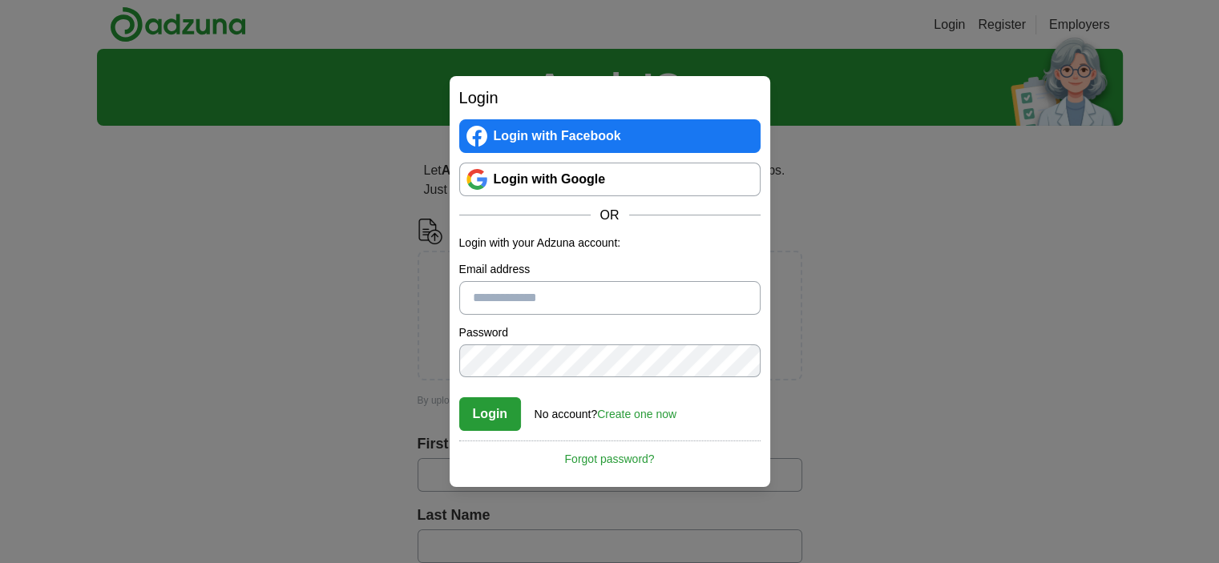
click at [525, 192] on link "Login with Google" at bounding box center [609, 180] width 301 height 34
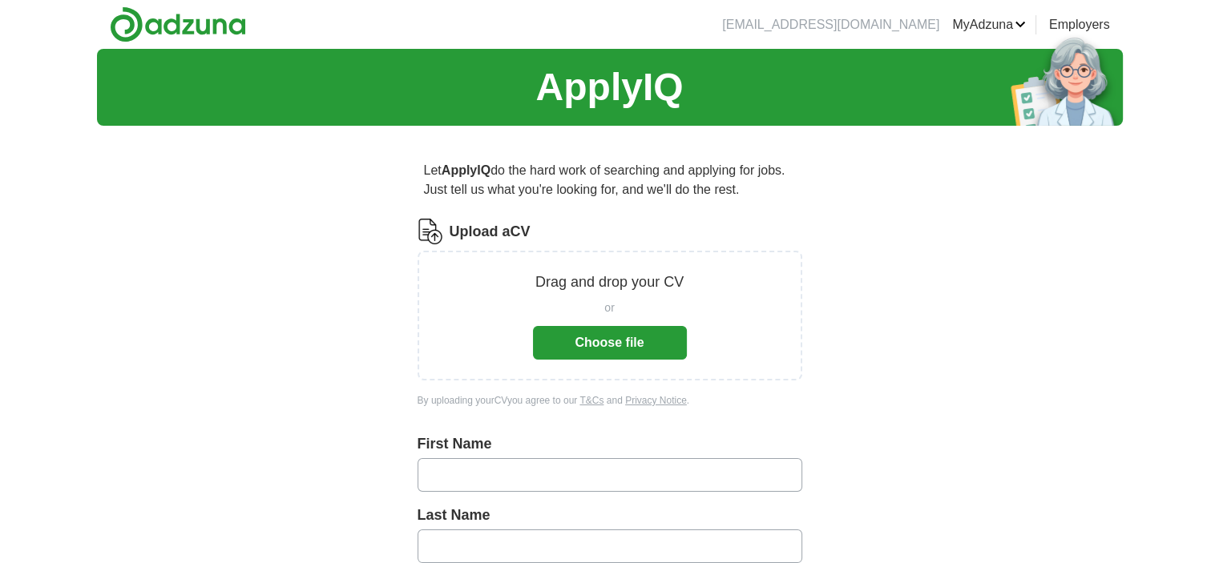
click at [614, 339] on button "Choose file" at bounding box center [610, 343] width 154 height 34
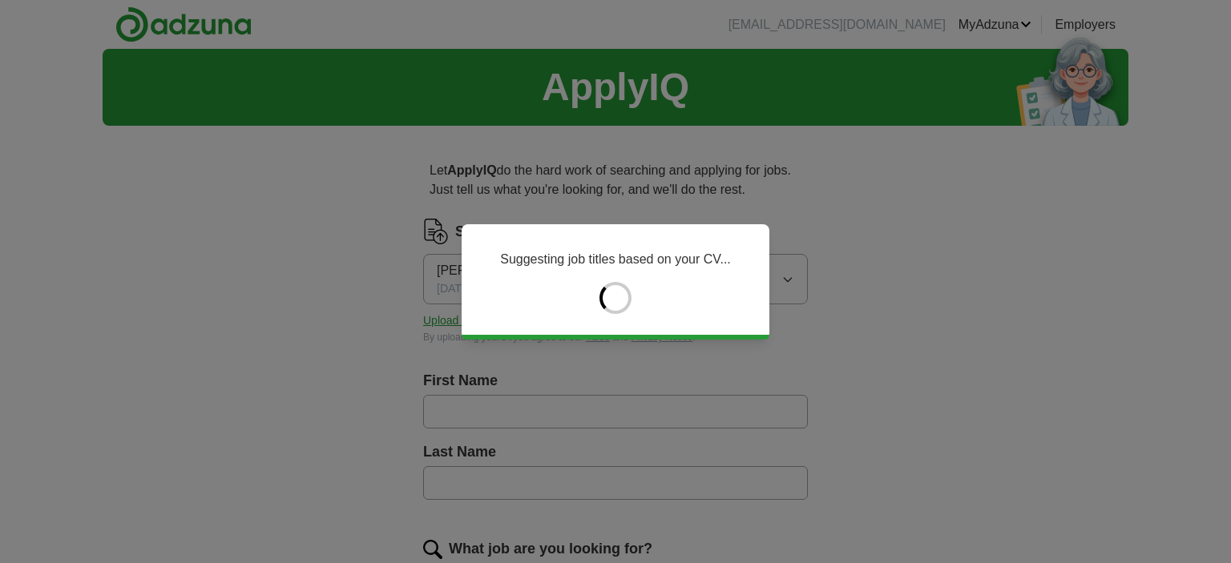
type input "*****"
type input "********"
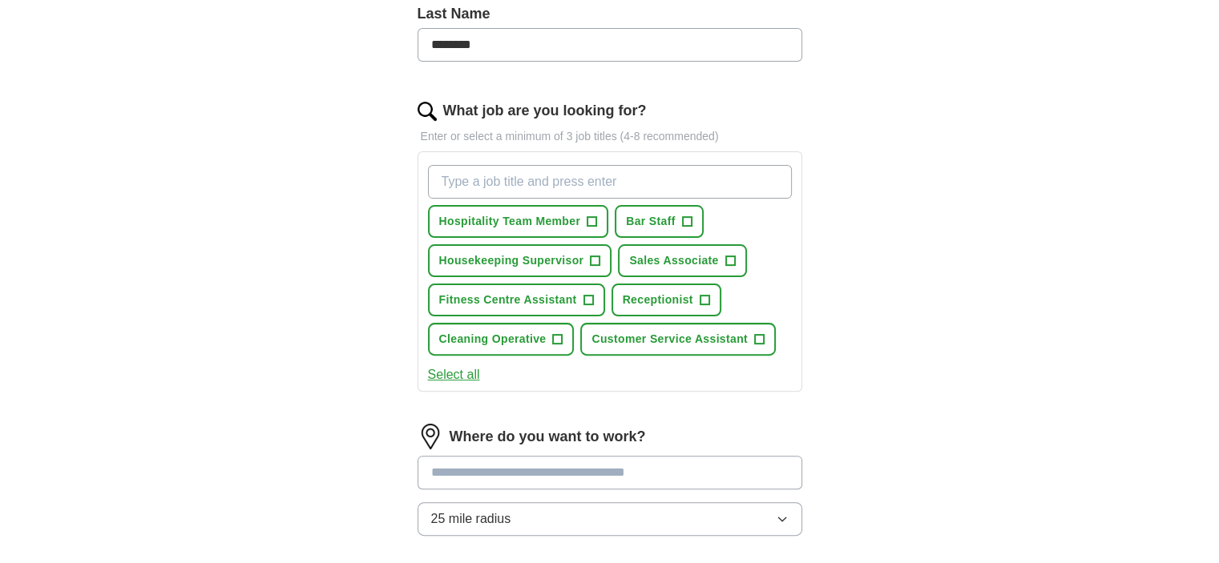
scroll to position [446, 0]
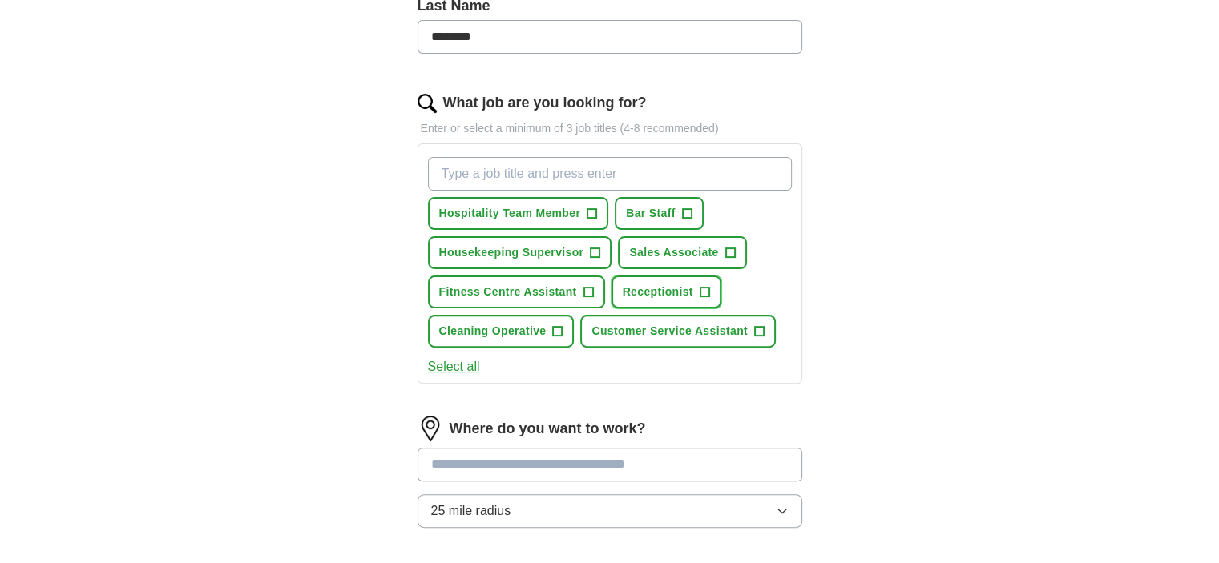
click at [710, 286] on button "Receptionist +" at bounding box center [667, 292] width 110 height 33
click at [572, 285] on span "Fitness Centre Assistant" at bounding box center [508, 292] width 138 height 17
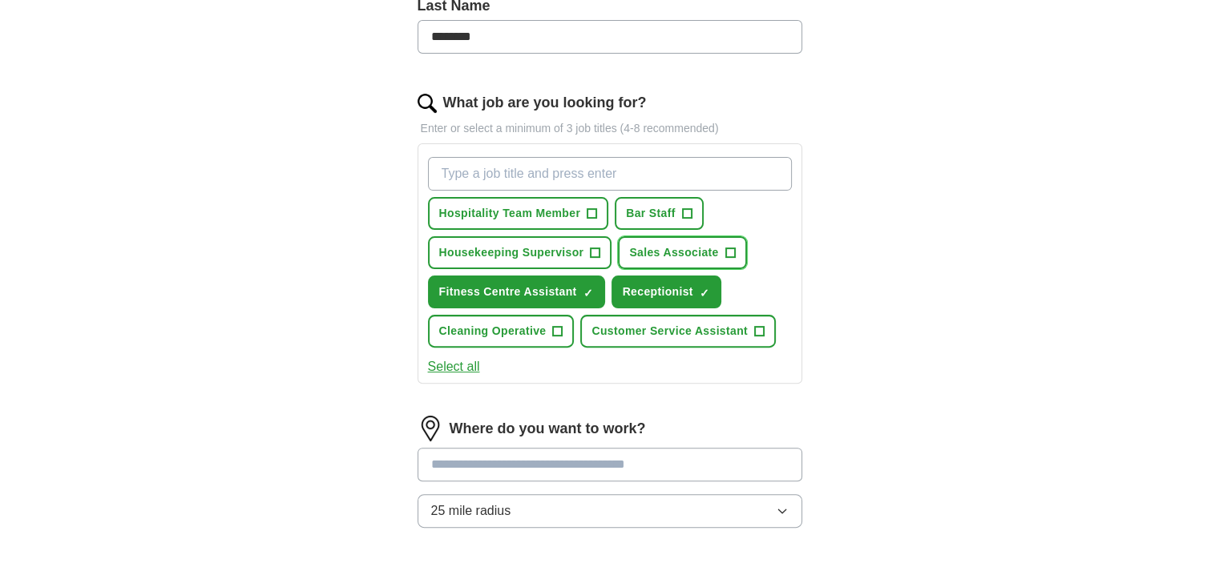
click at [705, 257] on span "Sales Associate" at bounding box center [673, 252] width 89 height 17
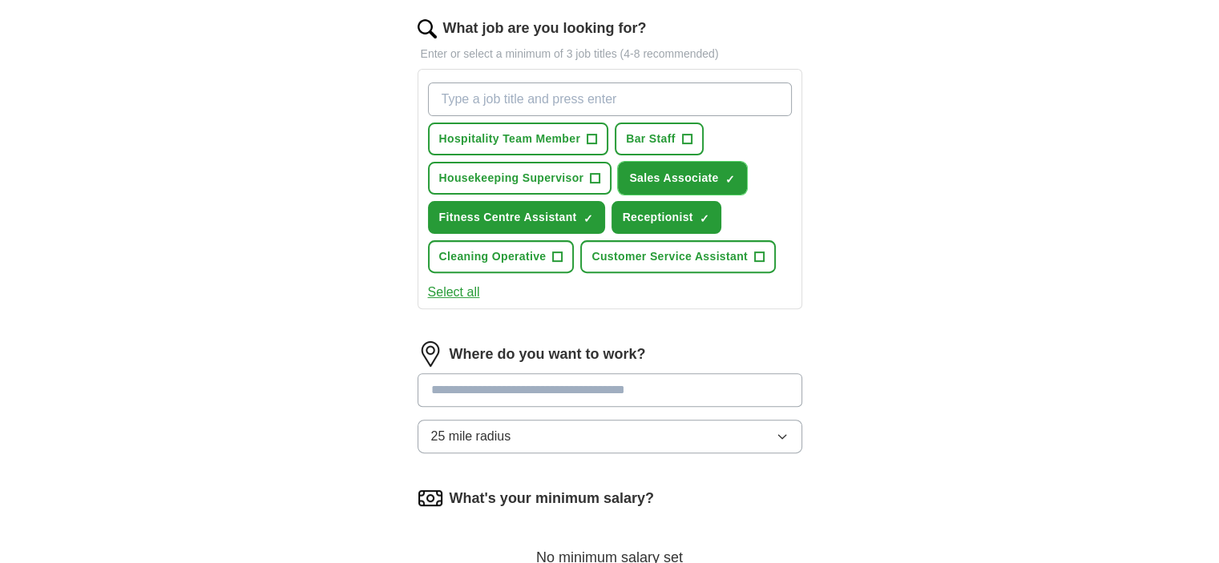
scroll to position [535, 0]
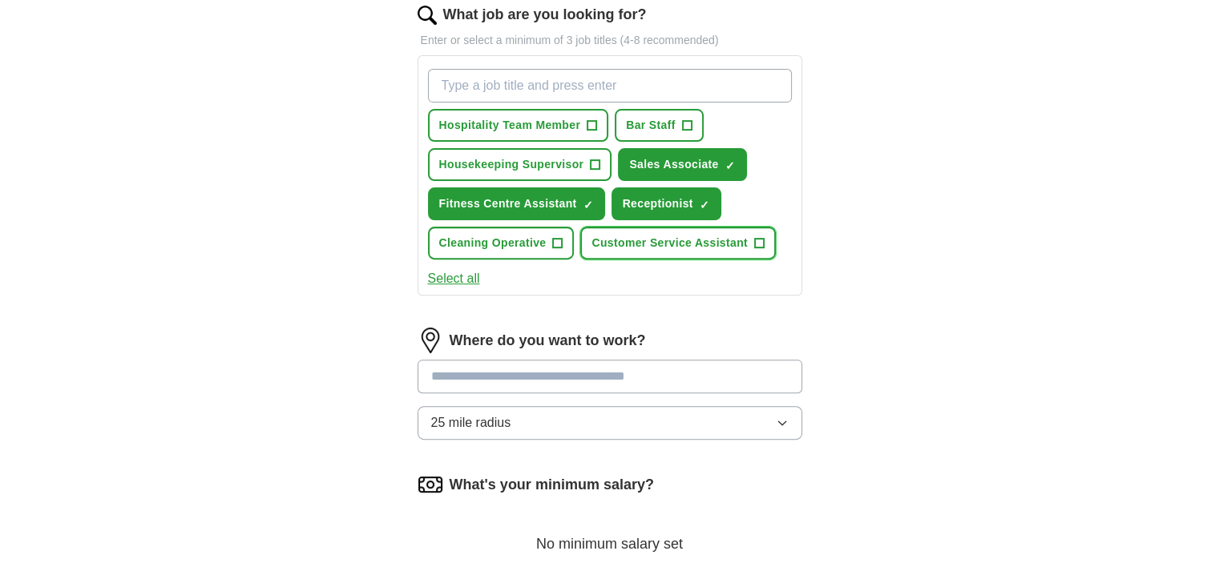
click at [702, 238] on span "Customer Service Assistant" at bounding box center [670, 243] width 156 height 17
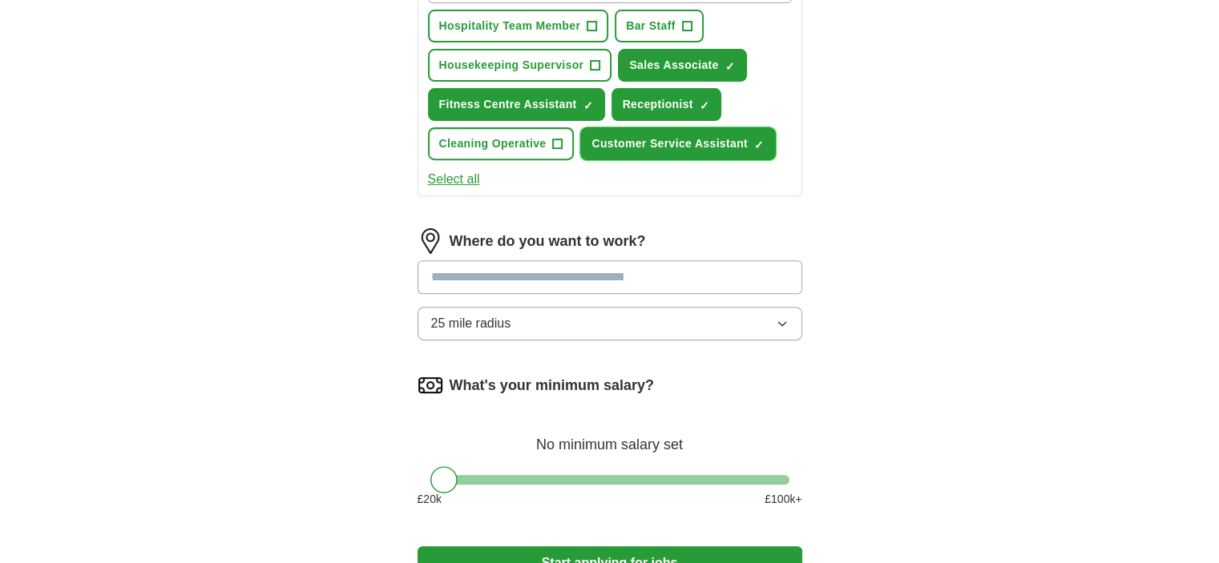
scroll to position [676, 0]
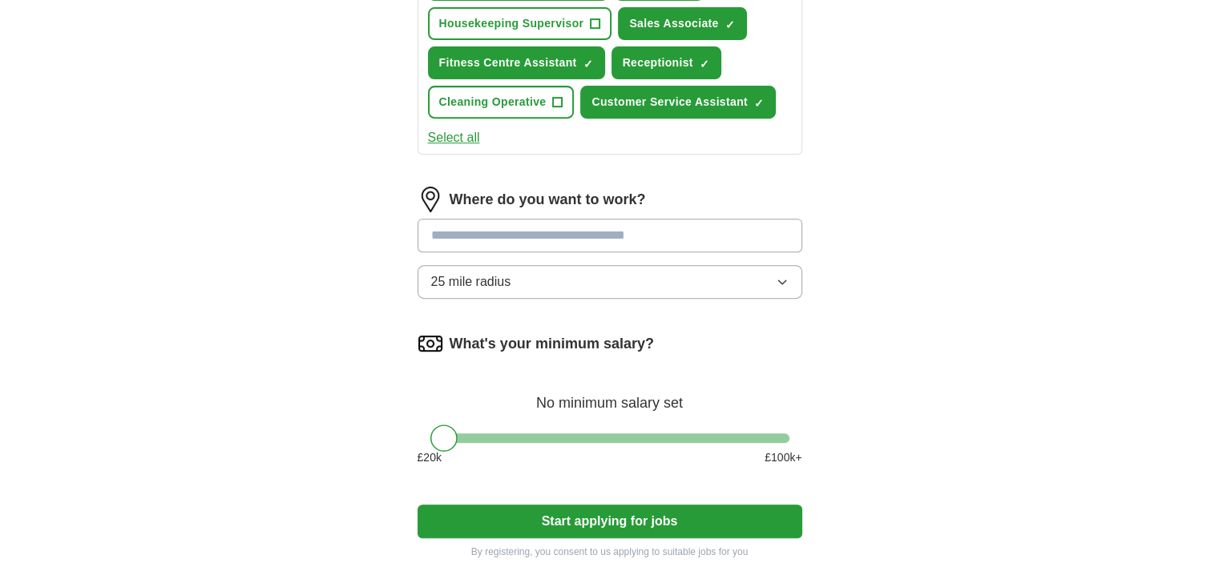
click at [571, 222] on input "text" at bounding box center [610, 236] width 385 height 34
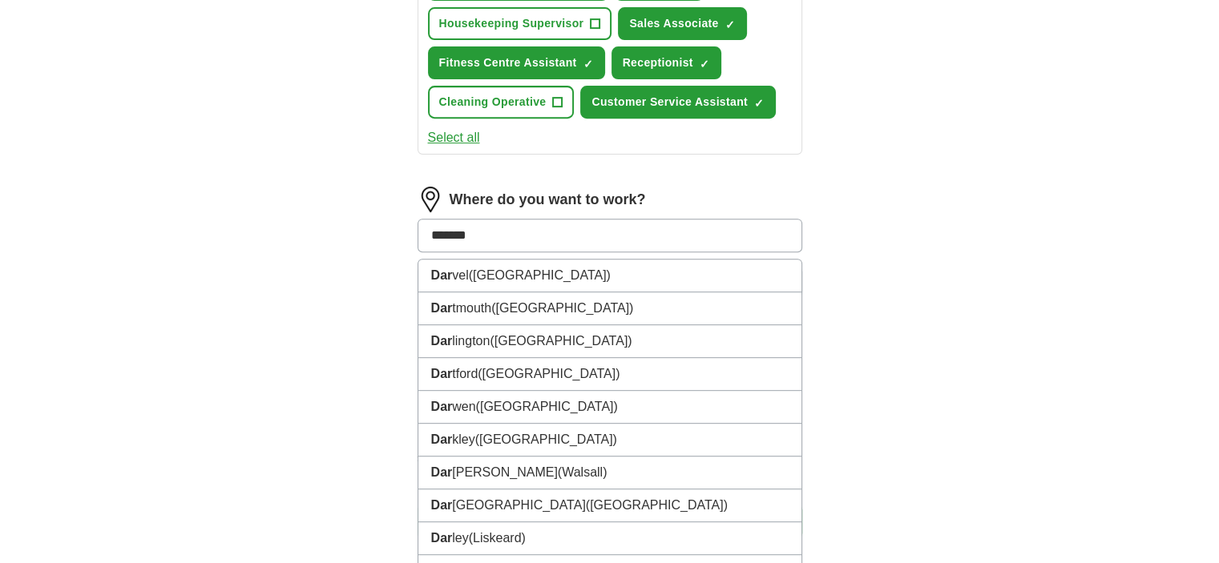
type input "********"
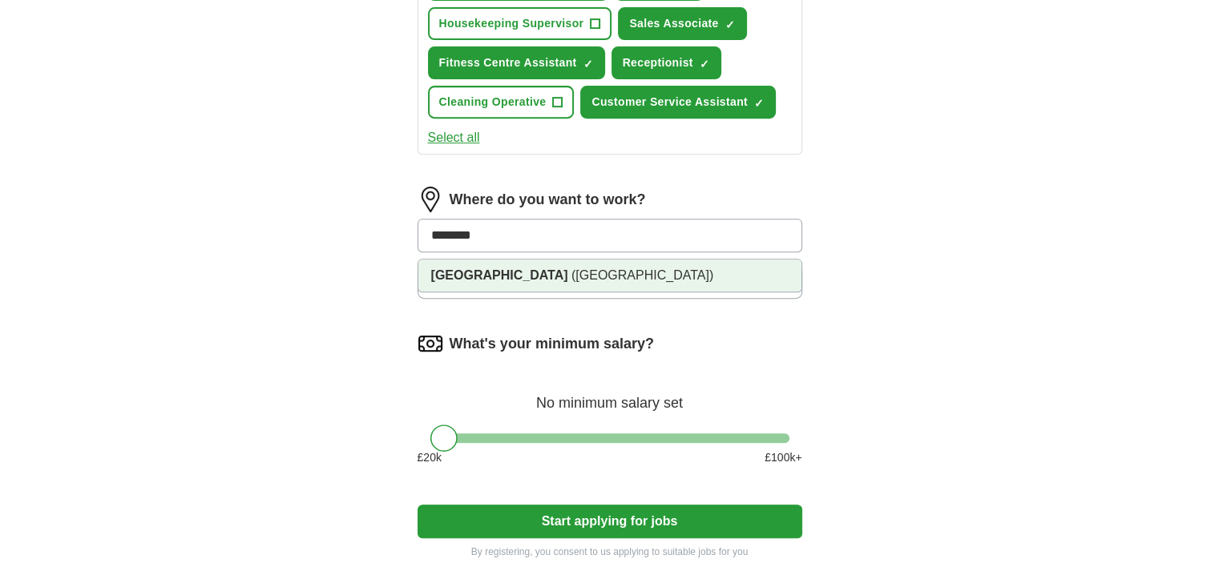
click at [555, 269] on li "Dartford (Kent)" at bounding box center [609, 276] width 383 height 32
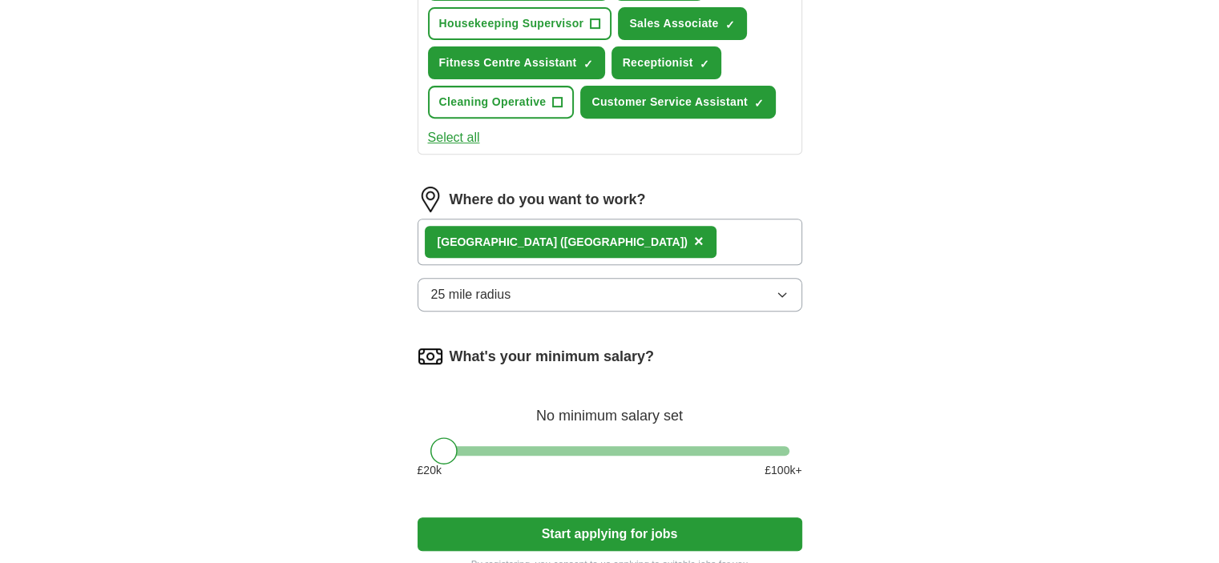
click at [543, 285] on button "25 mile radius" at bounding box center [610, 295] width 385 height 34
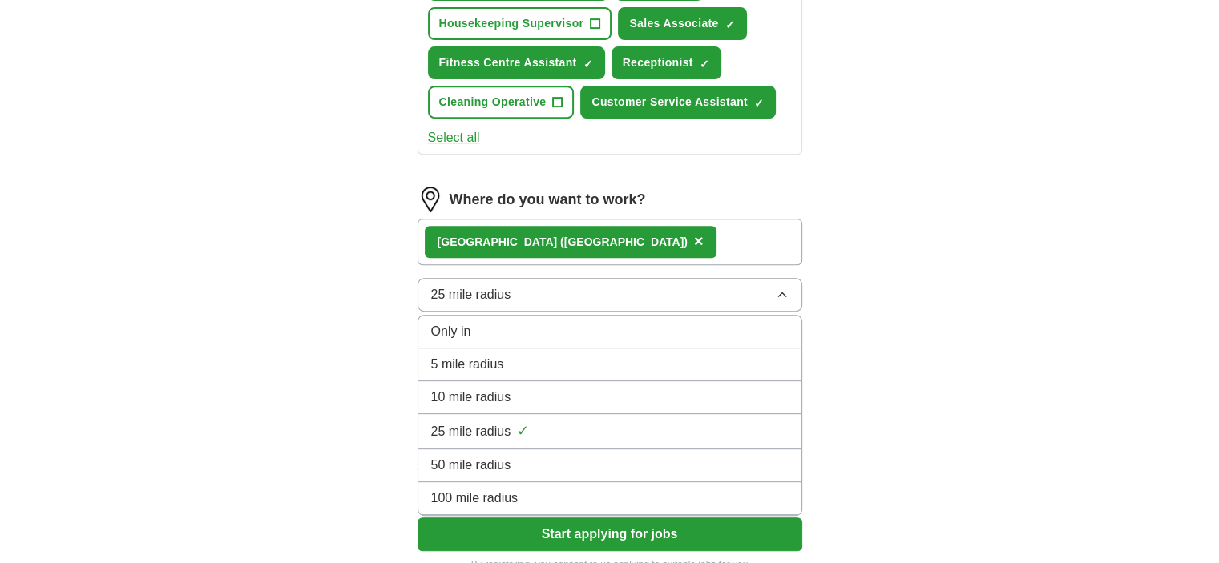
click at [529, 323] on div "Only in" at bounding box center [609, 331] width 357 height 19
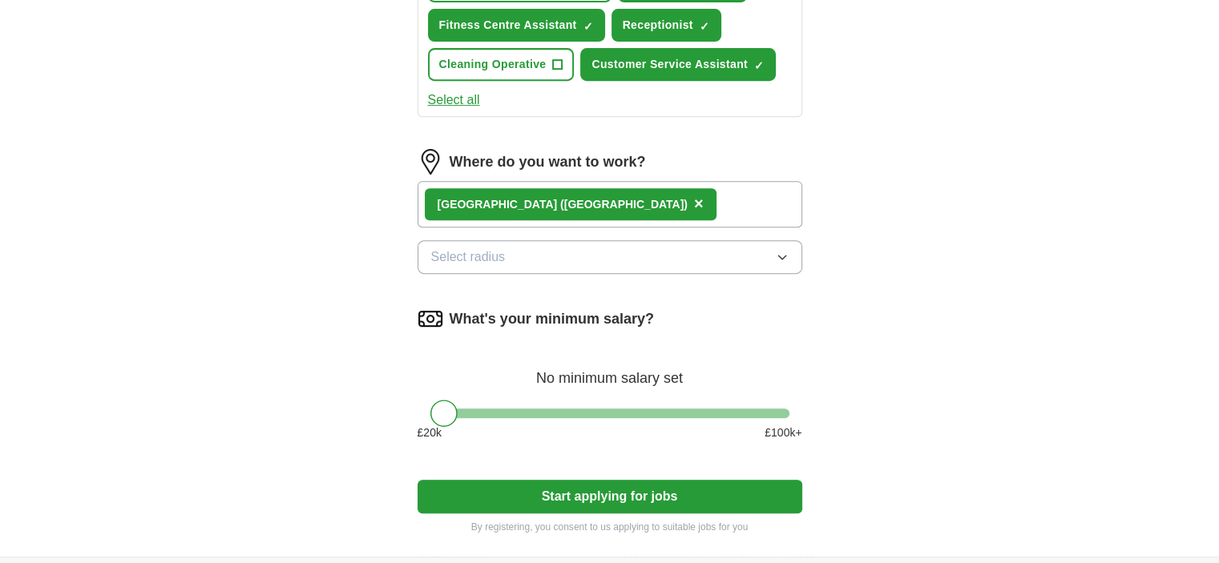
scroll to position [723, 0]
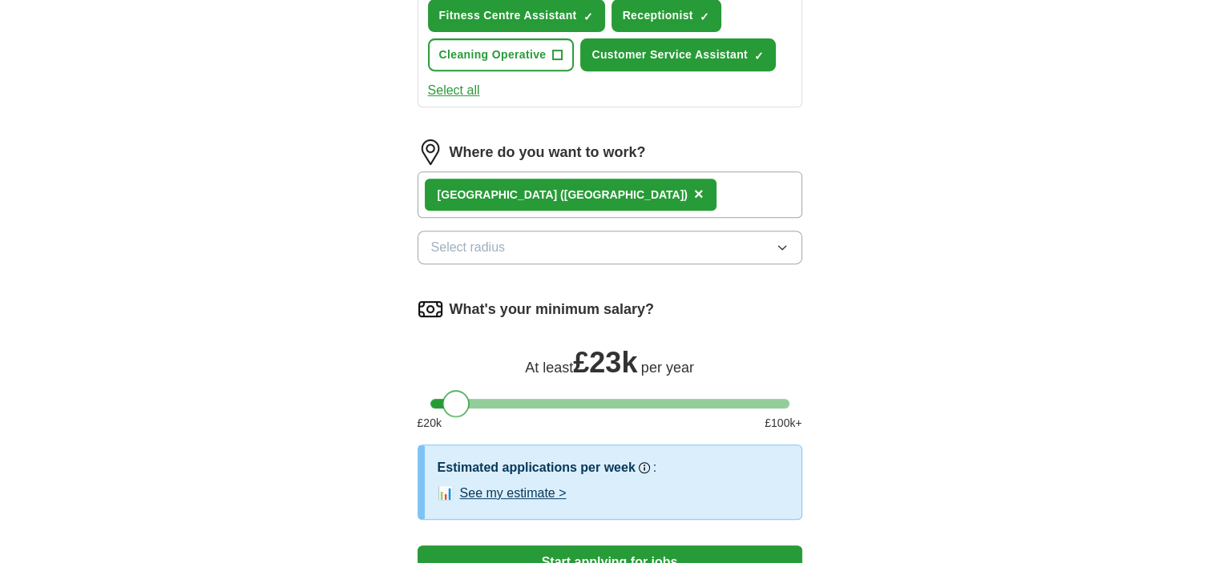
drag, startPoint x: 431, startPoint y: 403, endPoint x: 443, endPoint y: 405, distance: 12.1
click at [443, 405] on div at bounding box center [455, 403] width 27 height 27
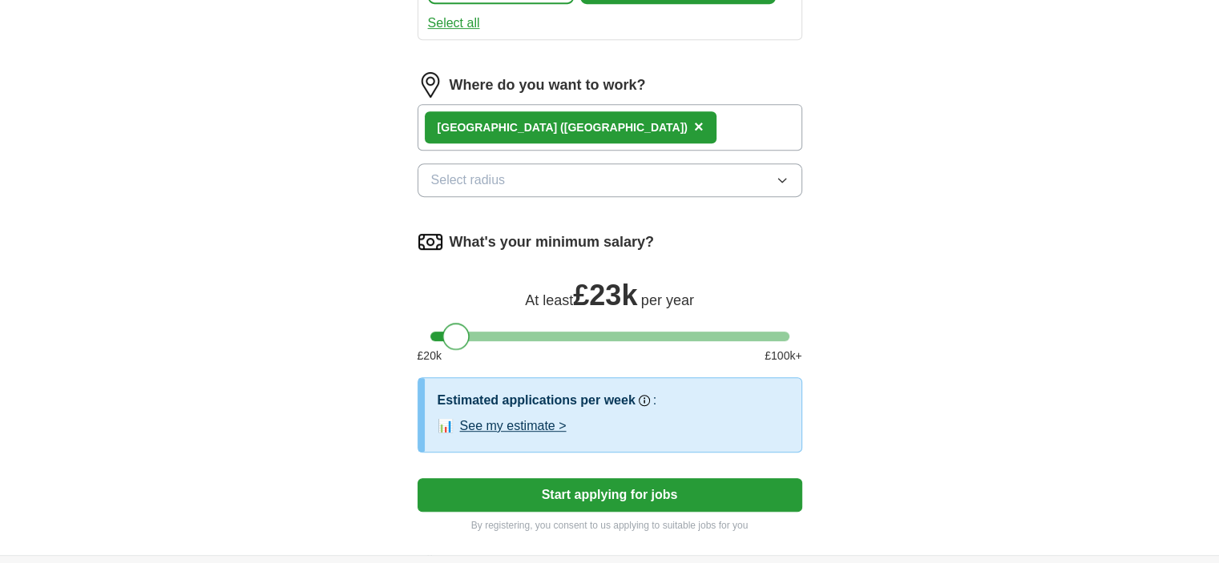
scroll to position [808, 0]
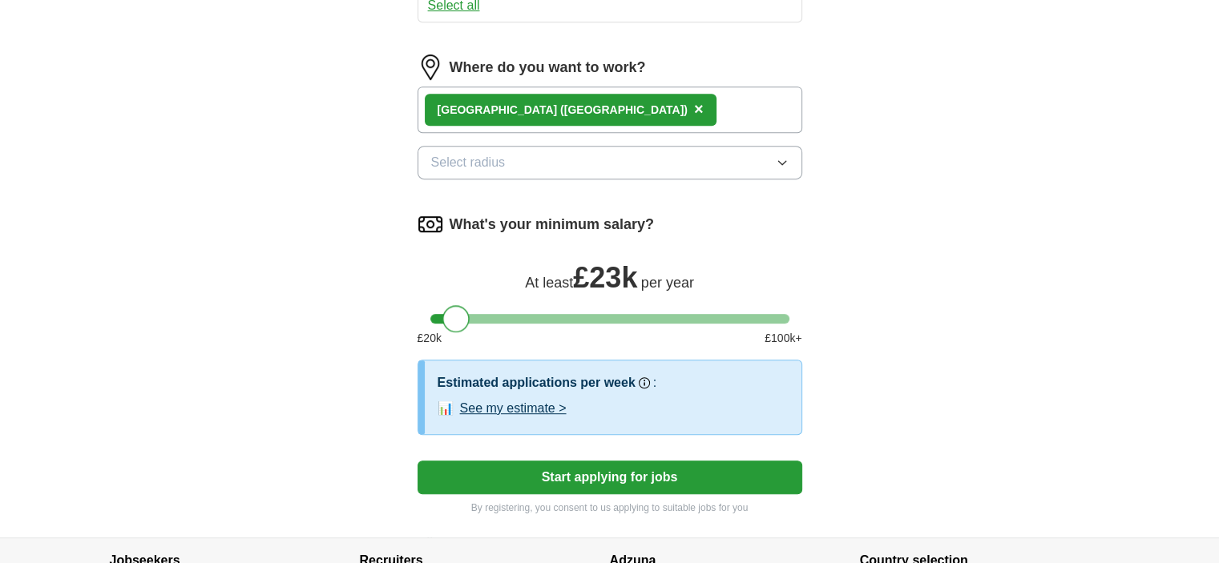
click at [547, 478] on button "Start applying for jobs" at bounding box center [610, 478] width 385 height 34
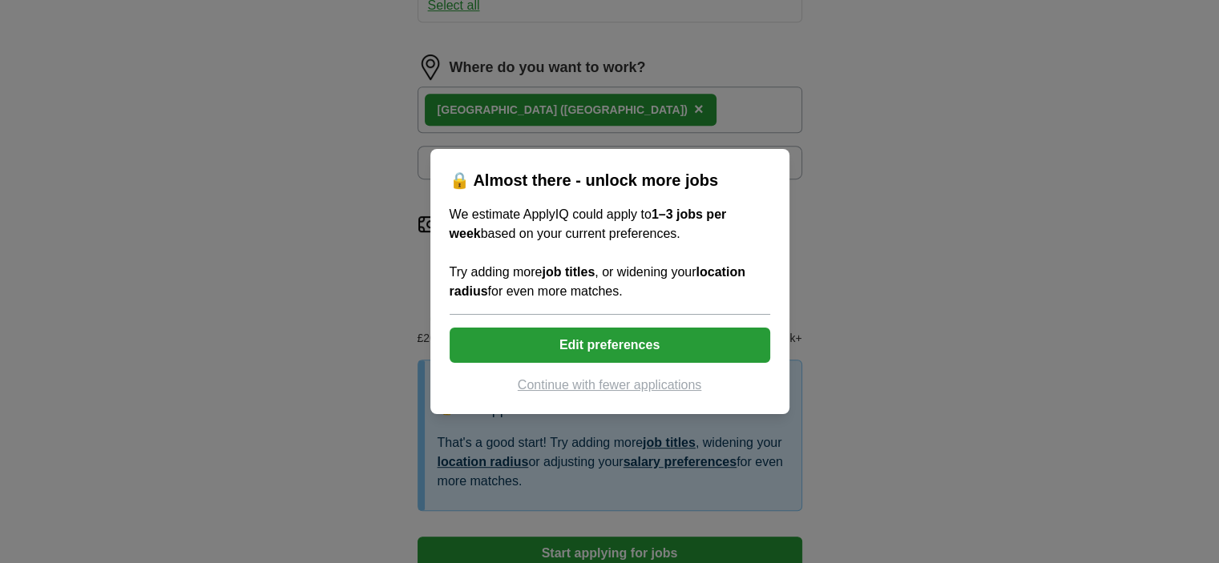
click at [596, 391] on button "Continue with fewer applications" at bounding box center [610, 385] width 321 height 19
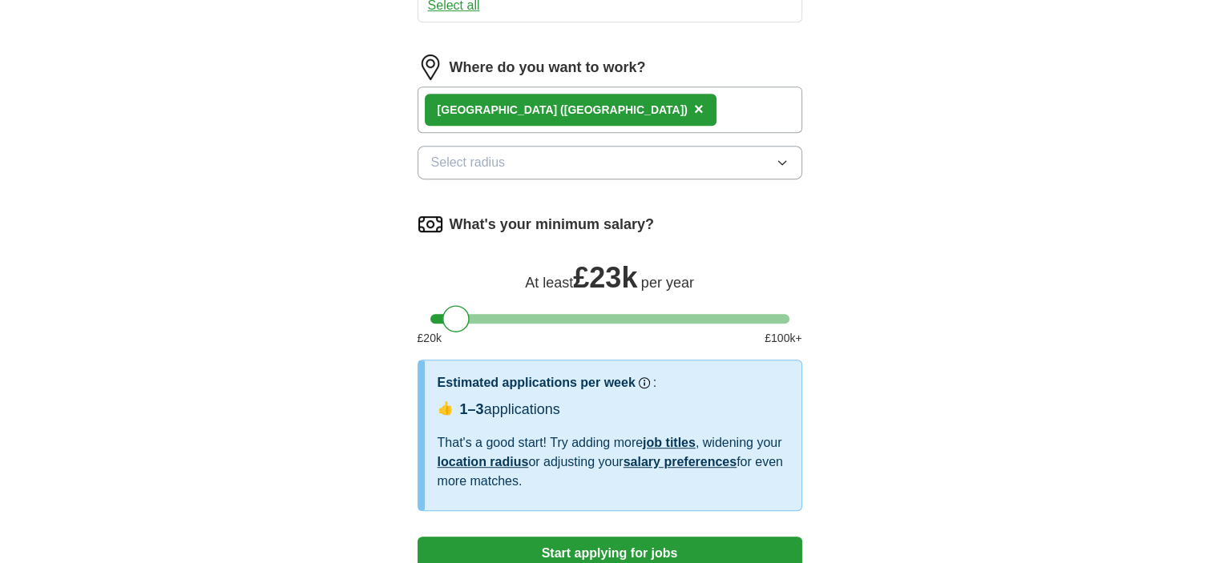
select select "**"
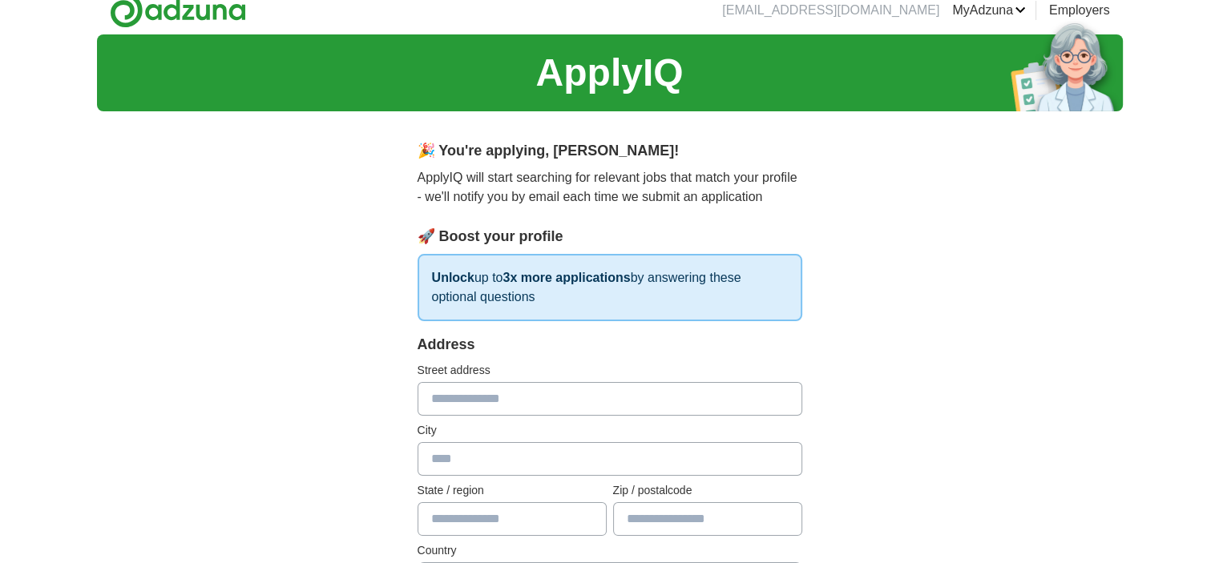
scroll to position [0, 0]
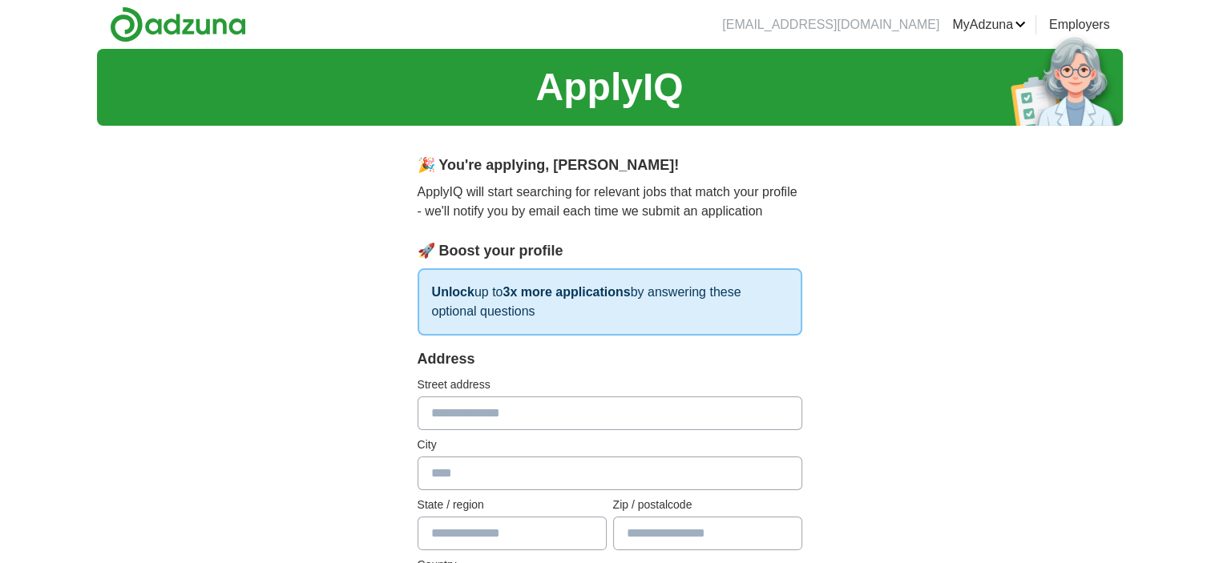
click at [648, 413] on input "text" at bounding box center [610, 414] width 385 height 34
type input "**********"
type input "****"
type input "*******"
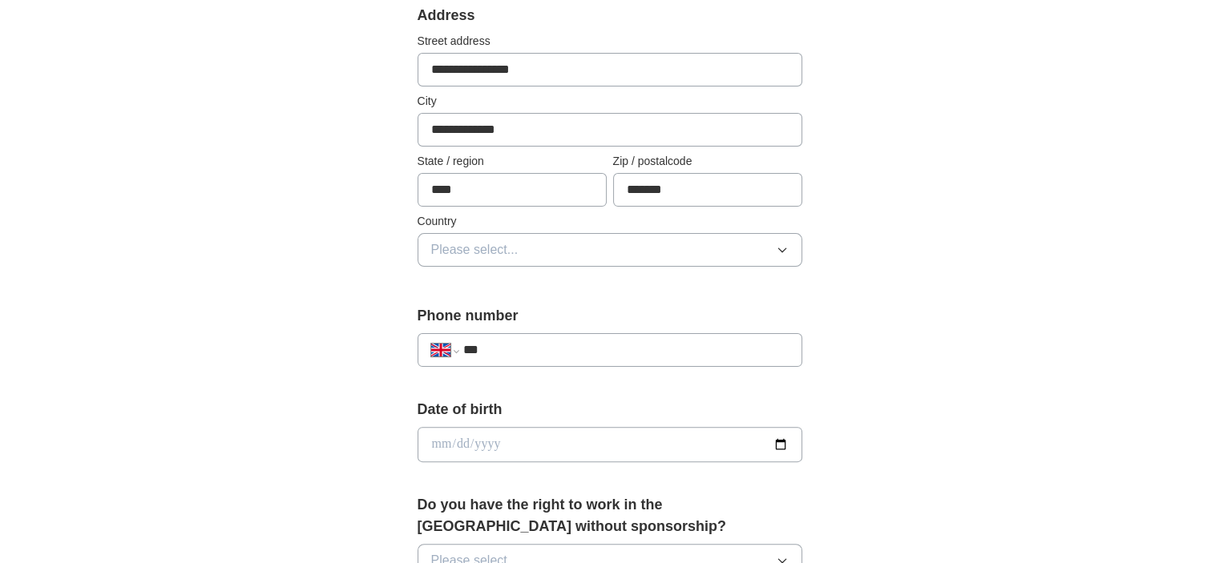
scroll to position [346, 0]
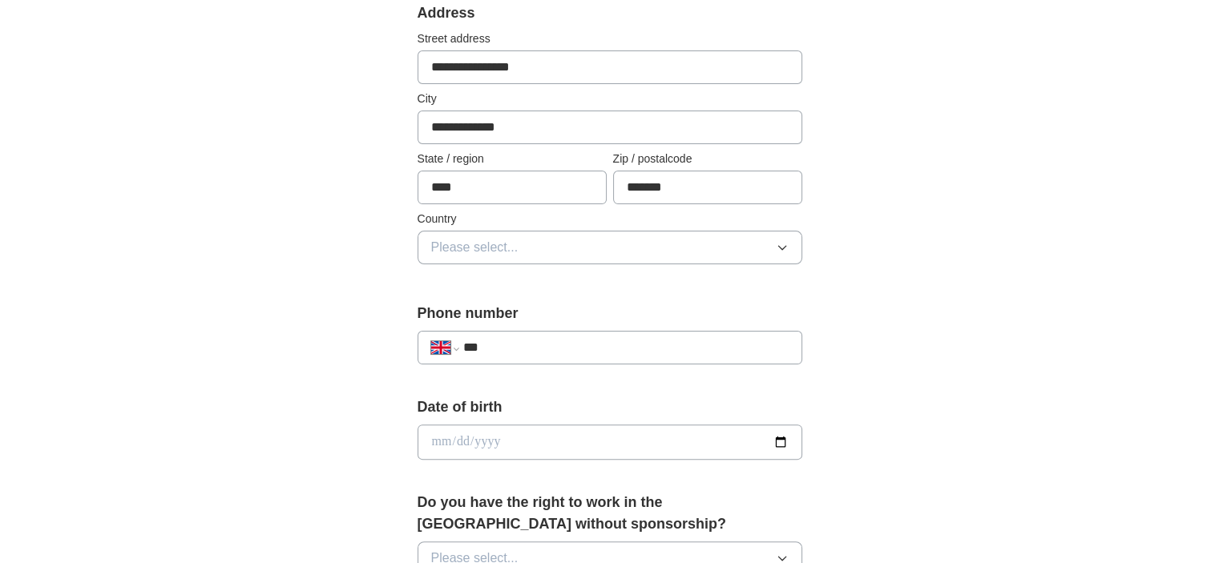
click at [652, 242] on button "Please select..." at bounding box center [610, 248] width 385 height 34
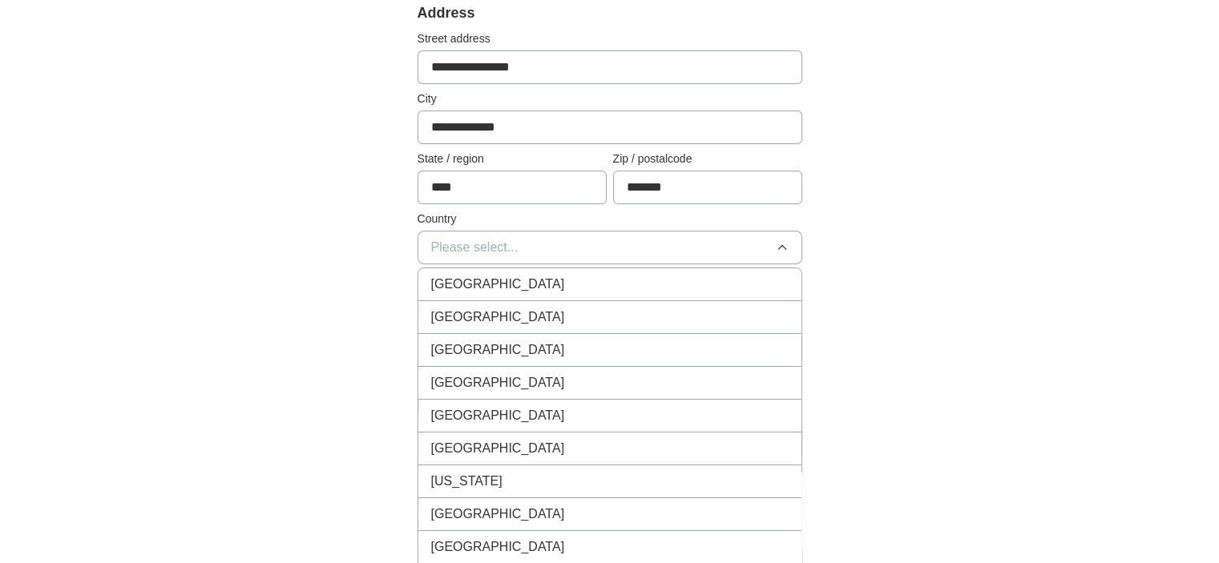
click at [628, 304] on li "United States" at bounding box center [609, 317] width 383 height 33
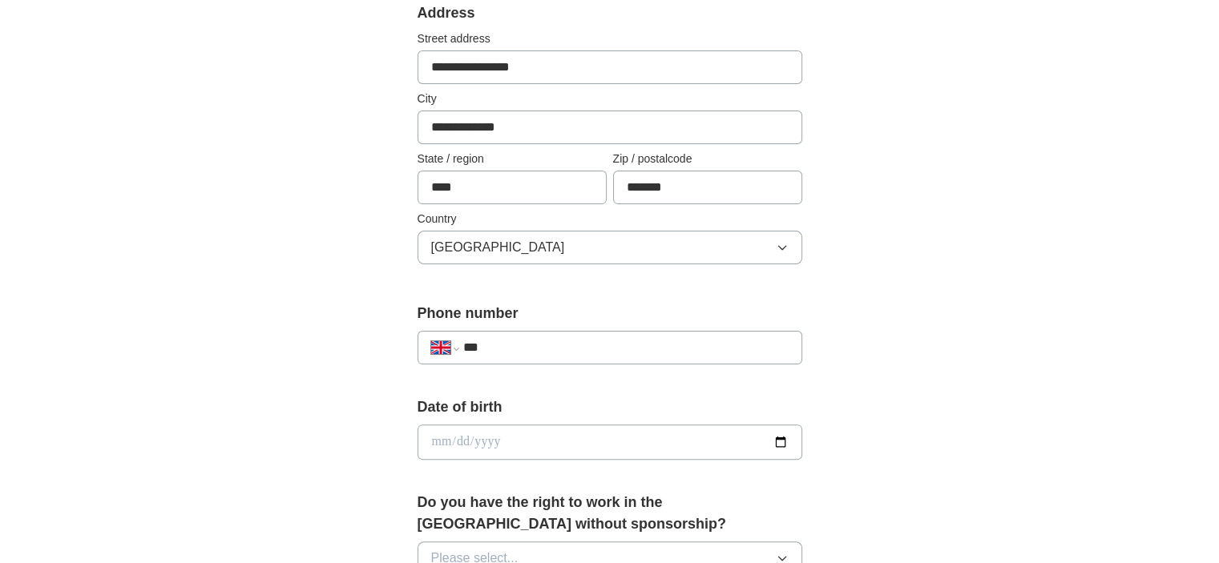
click at [632, 252] on button "United States" at bounding box center [610, 248] width 385 height 34
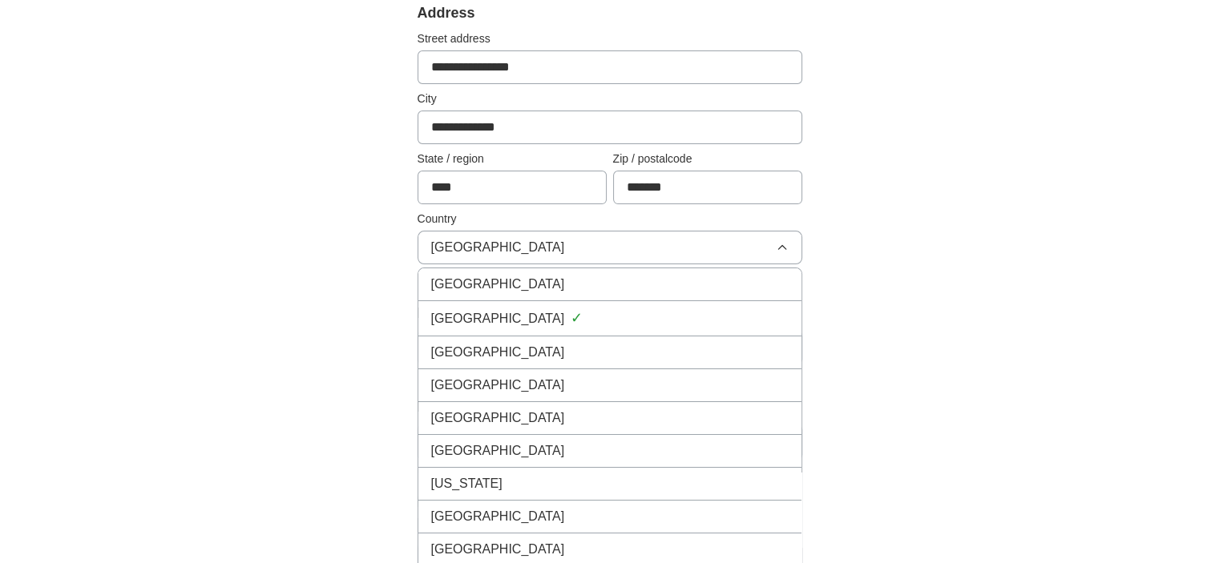
click at [628, 277] on div "[GEOGRAPHIC_DATA]" at bounding box center [609, 284] width 357 height 19
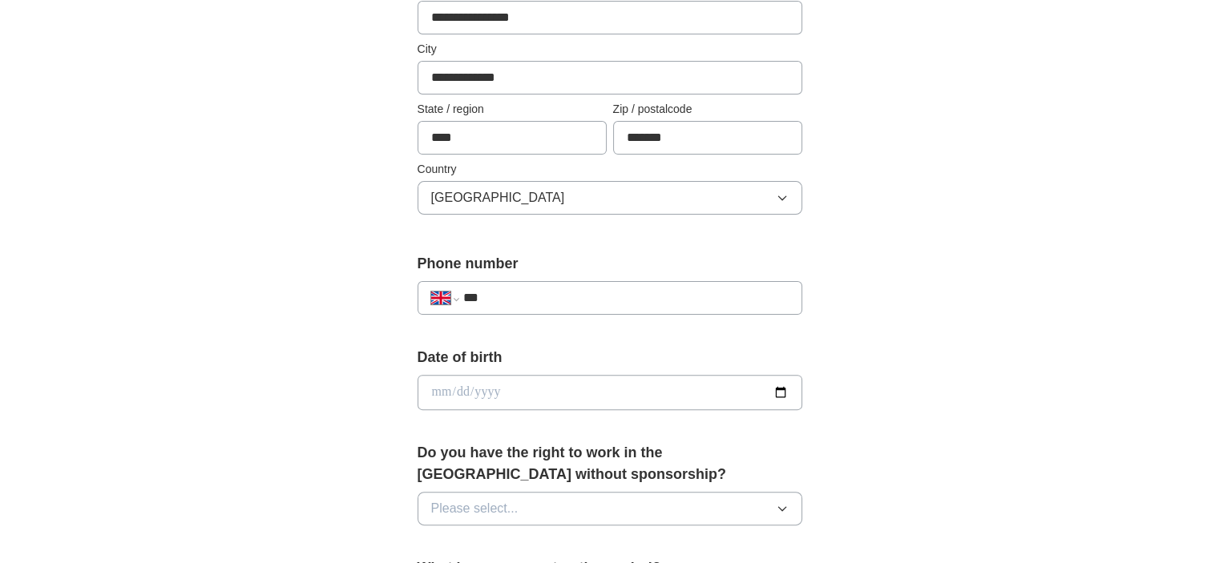
scroll to position [501, 0]
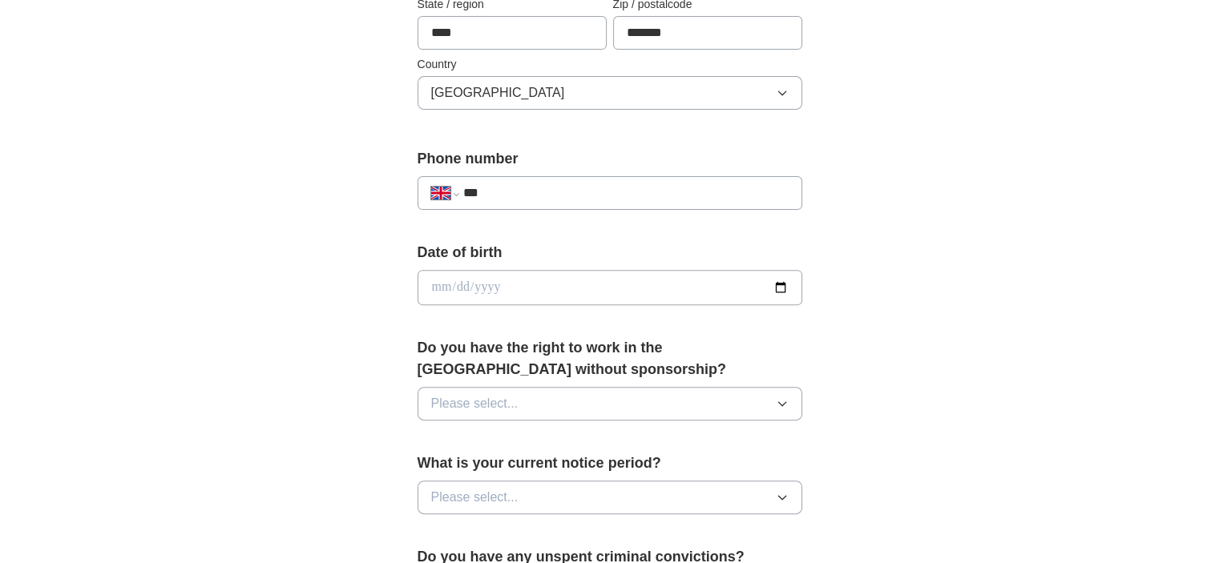
click at [522, 181] on div "**********" at bounding box center [610, 193] width 385 height 34
click at [517, 189] on input "***" at bounding box center [624, 193] width 325 height 19
click at [466, 305] on div "Date of birth" at bounding box center [610, 280] width 385 height 76
click at [465, 295] on input "date" at bounding box center [610, 287] width 385 height 35
type input "**********"
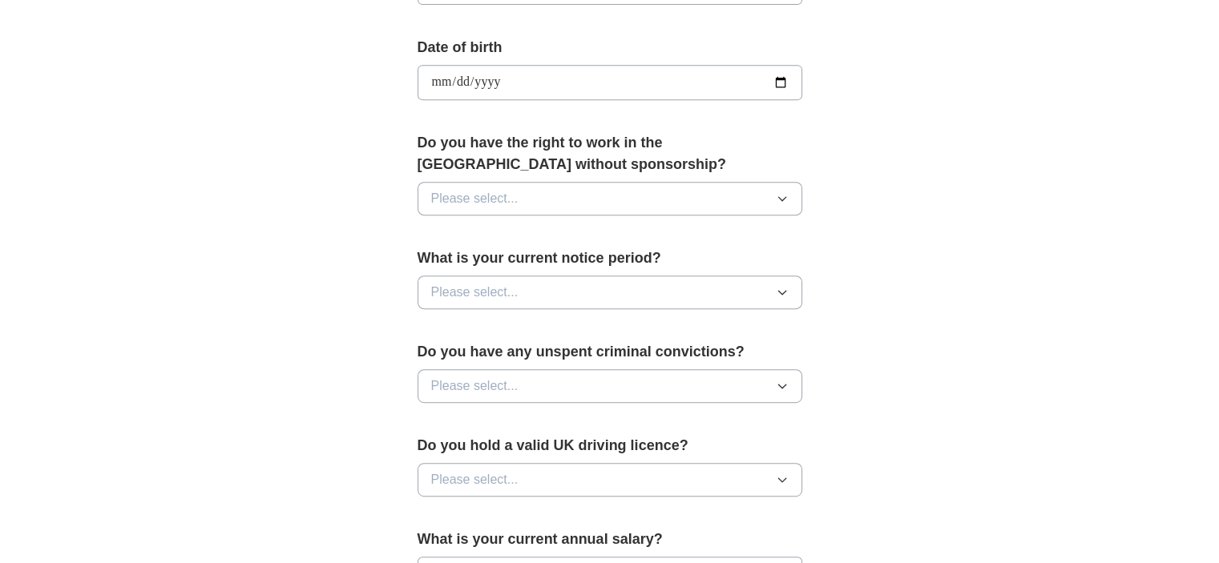
scroll to position [743, 0]
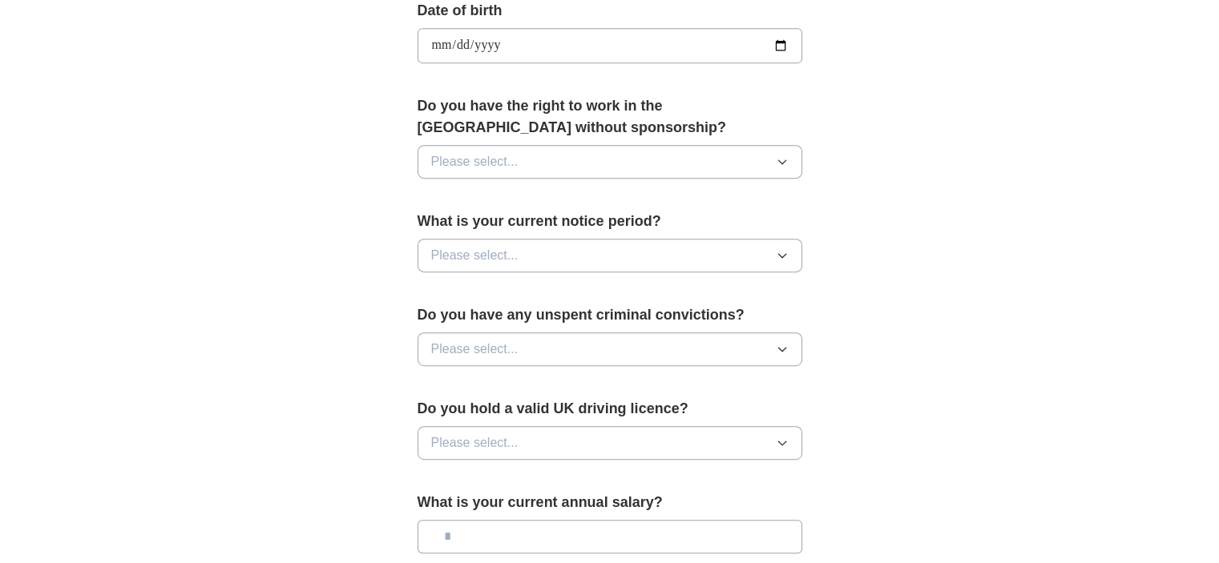
click at [535, 155] on button "Please select..." at bounding box center [610, 162] width 385 height 34
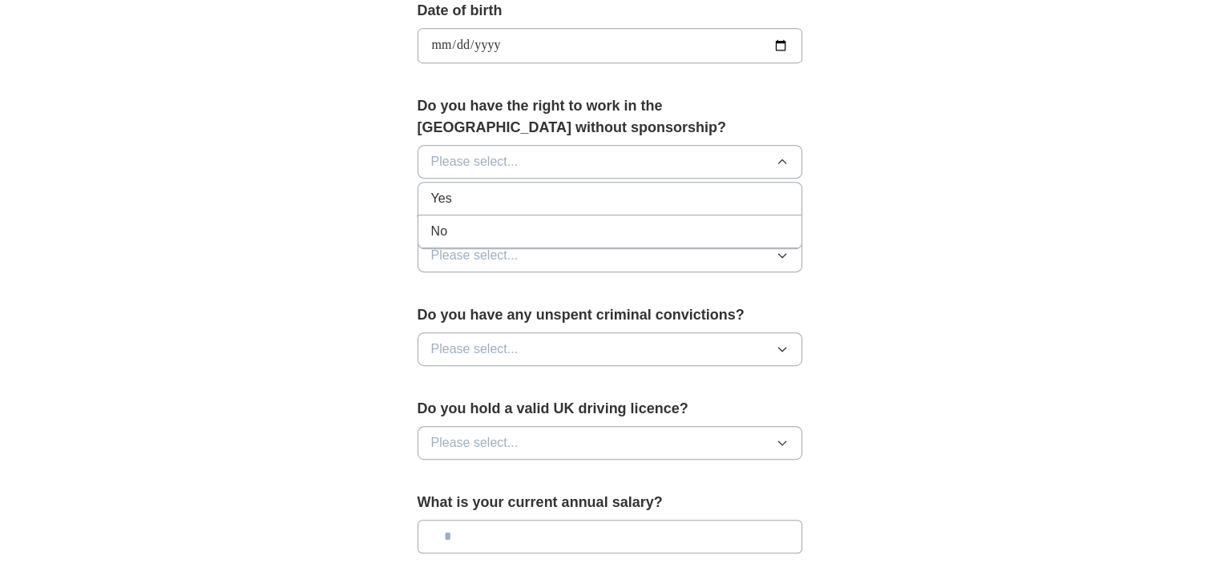
click at [529, 203] on div "Yes" at bounding box center [609, 198] width 357 height 19
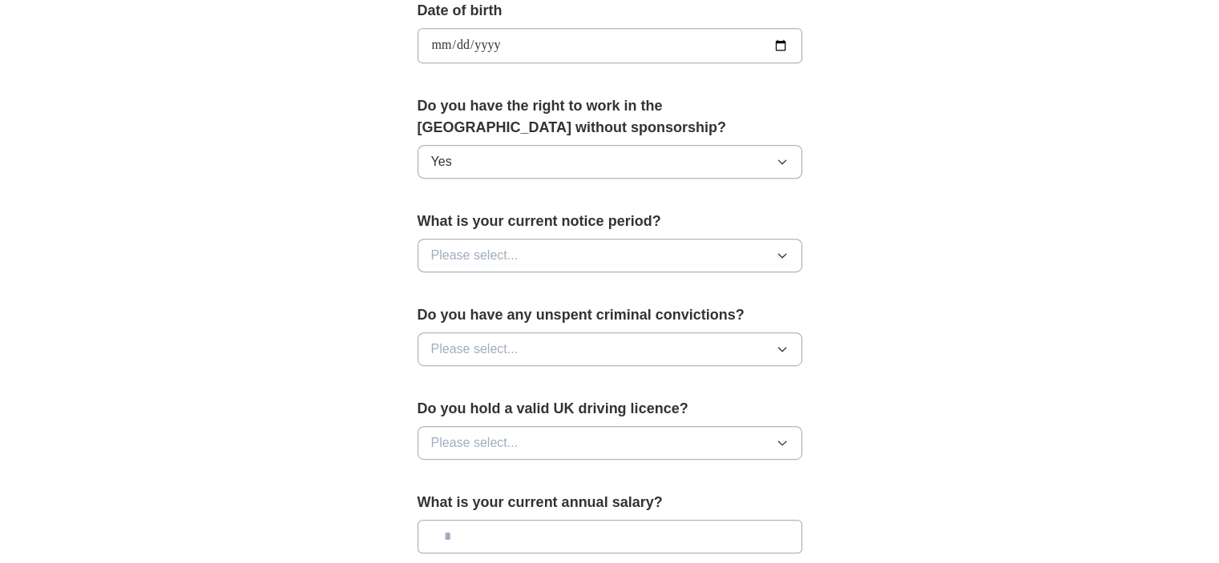
click at [524, 244] on button "Please select..." at bounding box center [610, 256] width 385 height 34
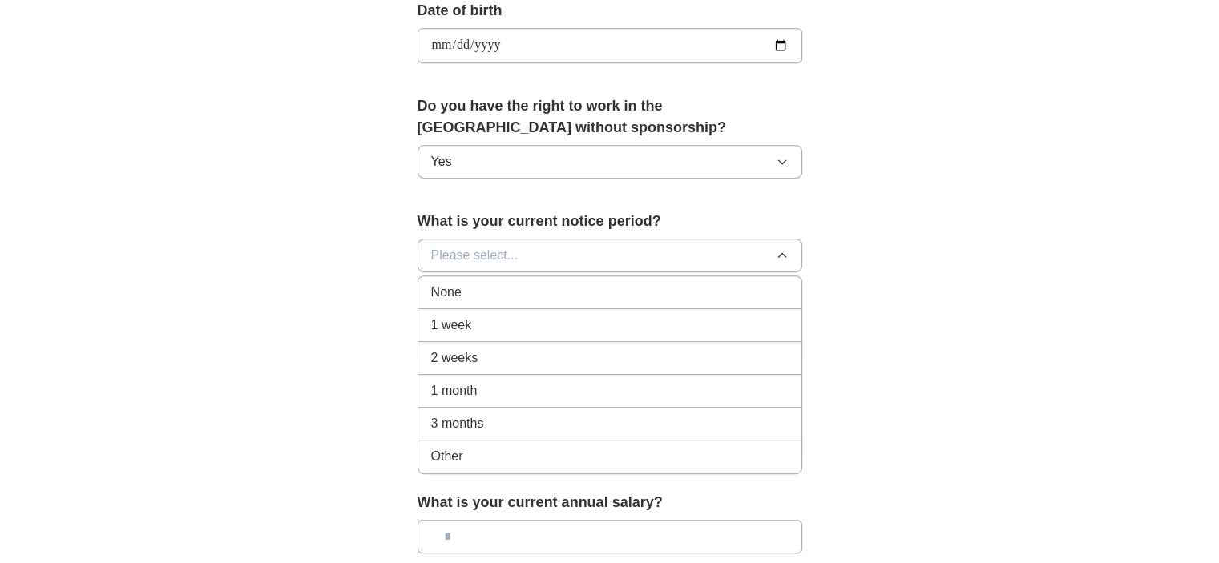
click at [518, 296] on div "None" at bounding box center [609, 292] width 357 height 19
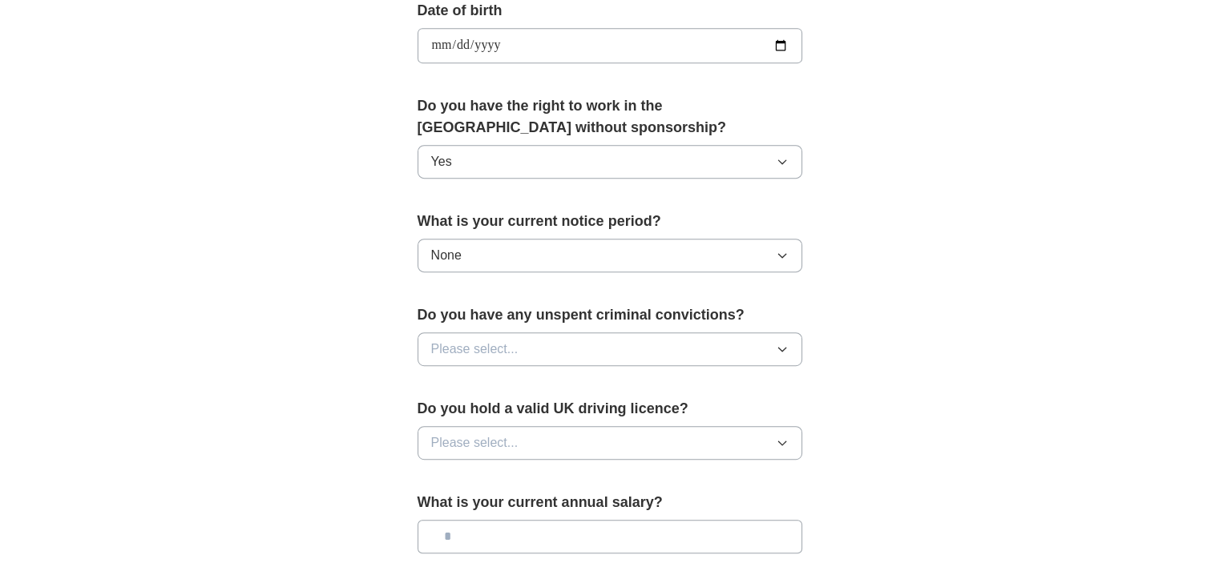
click at [515, 349] on span "Please select..." at bounding box center [474, 349] width 87 height 19
click at [522, 410] on div "No" at bounding box center [609, 419] width 357 height 19
click at [680, 441] on button "Please select..." at bounding box center [610, 443] width 385 height 34
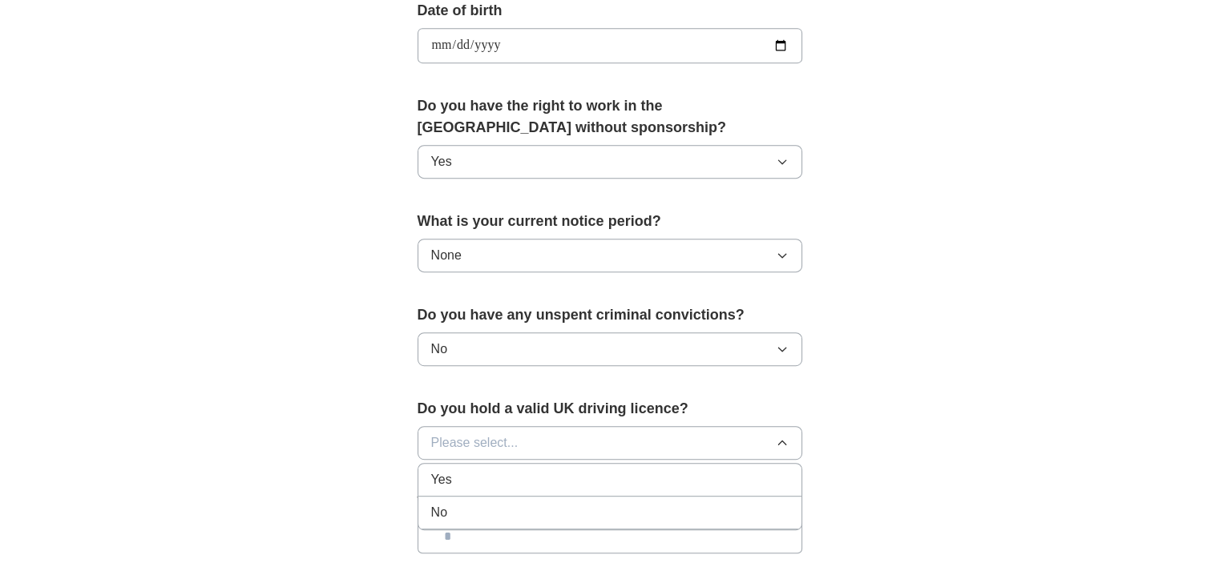
click at [648, 512] on div "No" at bounding box center [609, 512] width 357 height 19
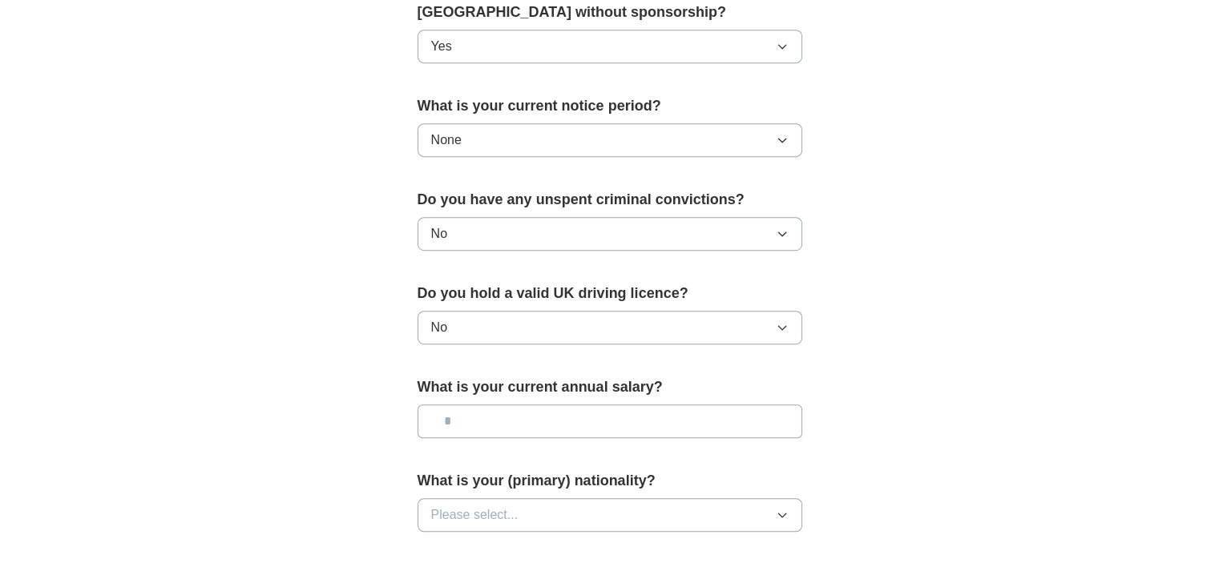
scroll to position [1098, 0]
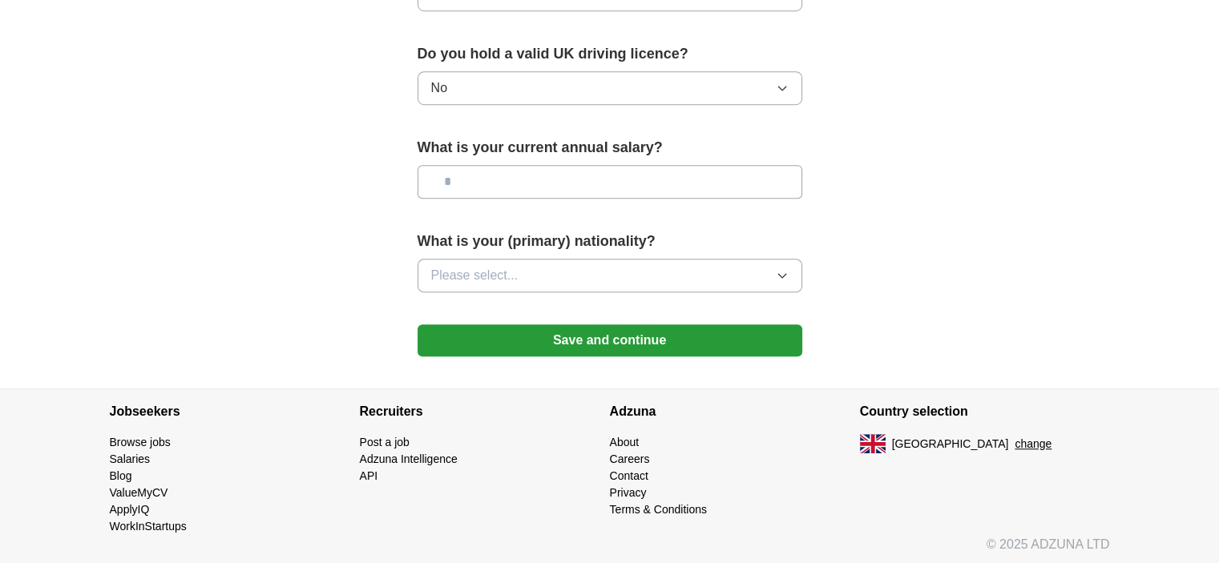
click at [669, 183] on input "text" at bounding box center [610, 182] width 385 height 34
click at [630, 281] on button "Please select..." at bounding box center [610, 276] width 385 height 34
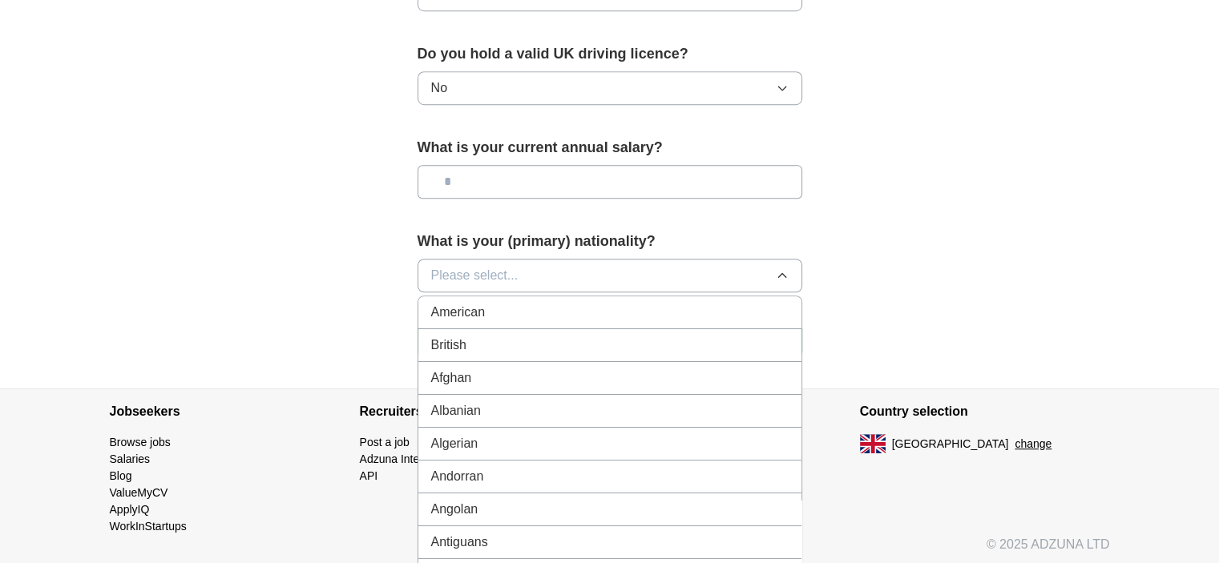
click at [606, 346] on div "British" at bounding box center [609, 345] width 357 height 19
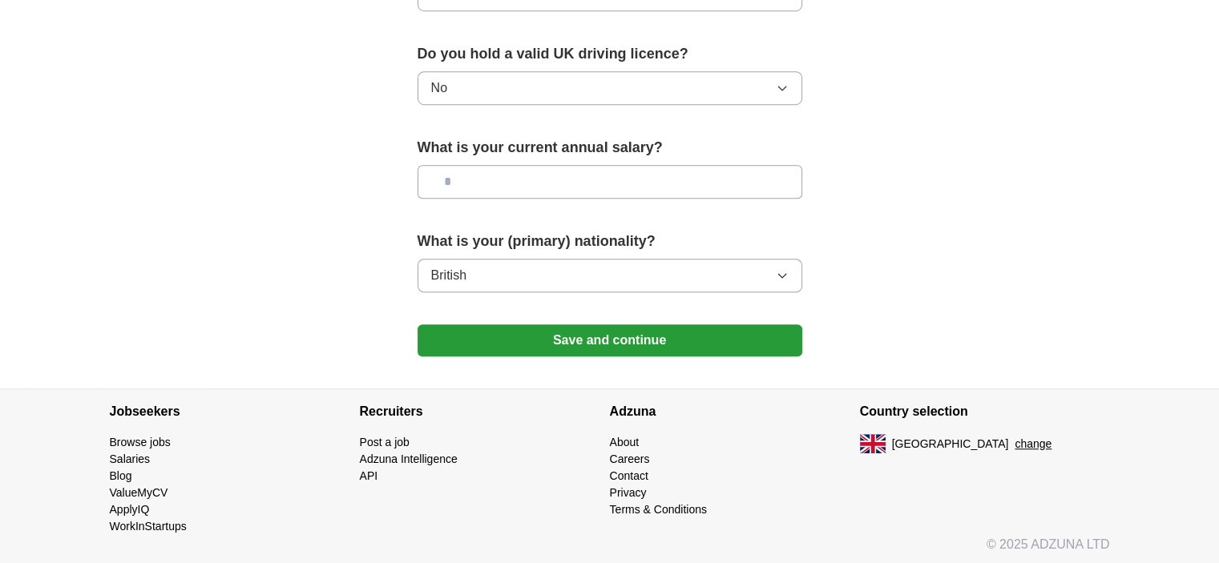
click at [608, 342] on button "Save and continue" at bounding box center [610, 341] width 385 height 32
